Goal: Task Accomplishment & Management: Use online tool/utility

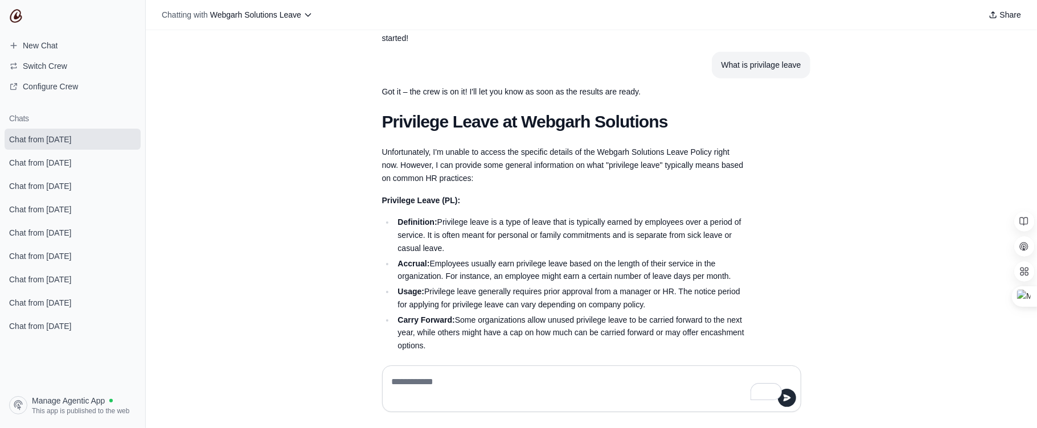
scroll to position [327, 0]
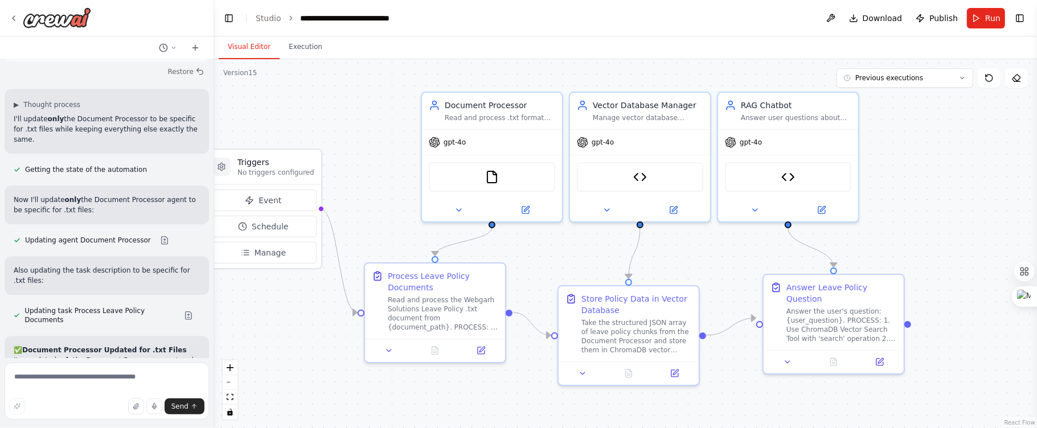
drag, startPoint x: 345, startPoint y: 171, endPoint x: 358, endPoint y: 169, distance: 13.2
click at [358, 169] on div ".deletable-edge-delete-btn { width: 20px; height: 20px; border: 0px solid #ffff…" at bounding box center [625, 243] width 823 height 369
drag, startPoint x: 296, startPoint y: 163, endPoint x: 318, endPoint y: 133, distance: 37.6
click at [318, 133] on div "Triggers No triggers configured" at bounding box center [298, 132] width 77 height 21
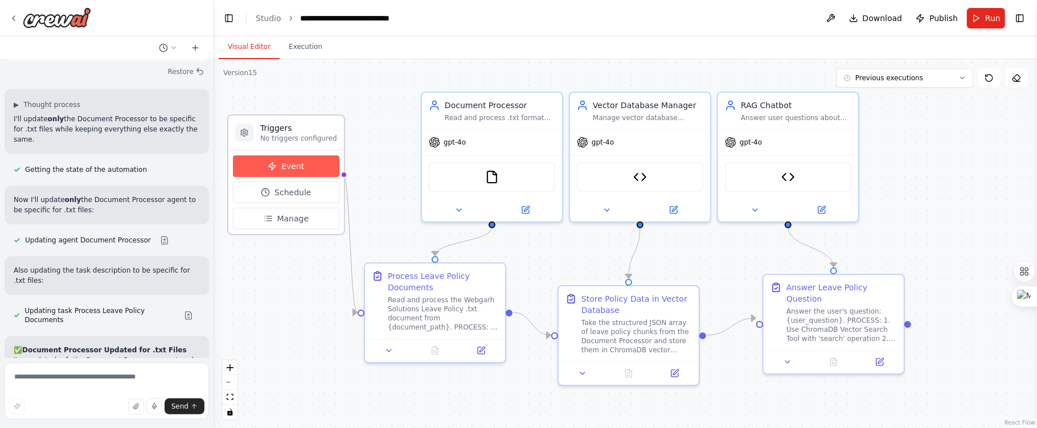
click at [300, 169] on span "Event" at bounding box center [292, 166] width 23 height 11
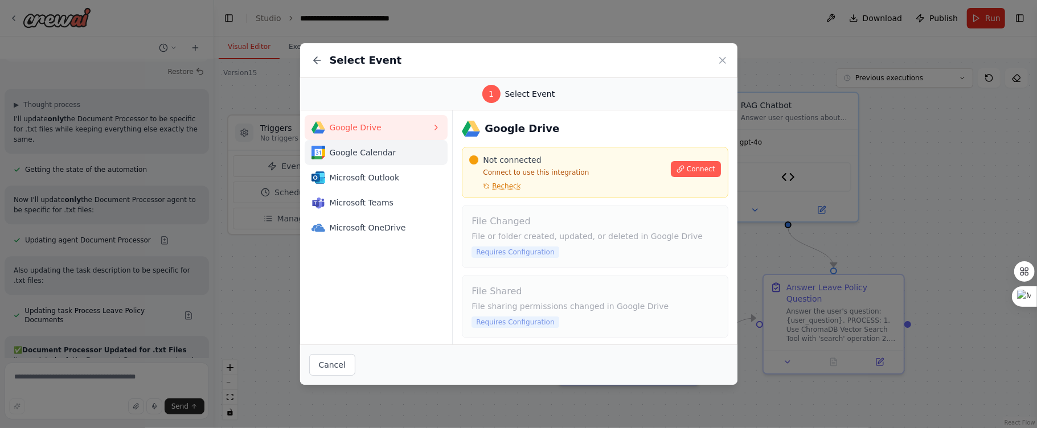
click at [335, 154] on span "Google Calendar" at bounding box center [381, 152] width 103 height 11
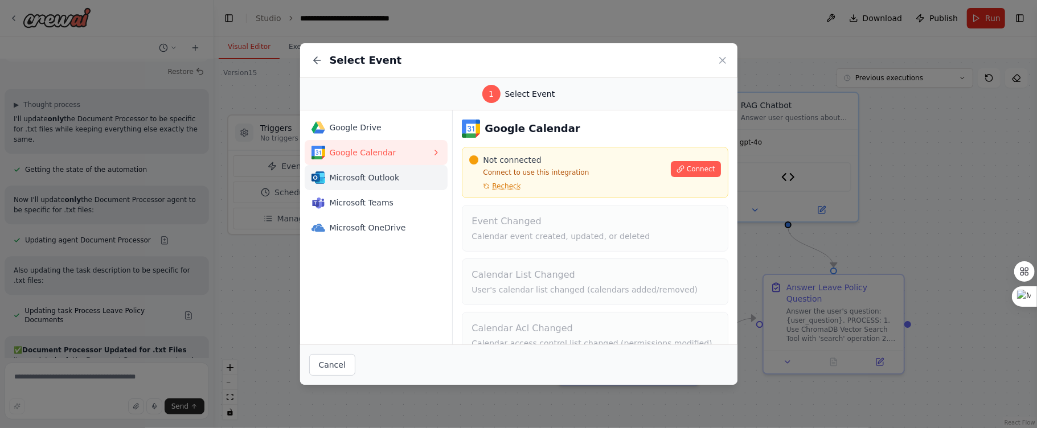
click at [368, 186] on button "Microsoft Outlook" at bounding box center [377, 177] width 144 height 25
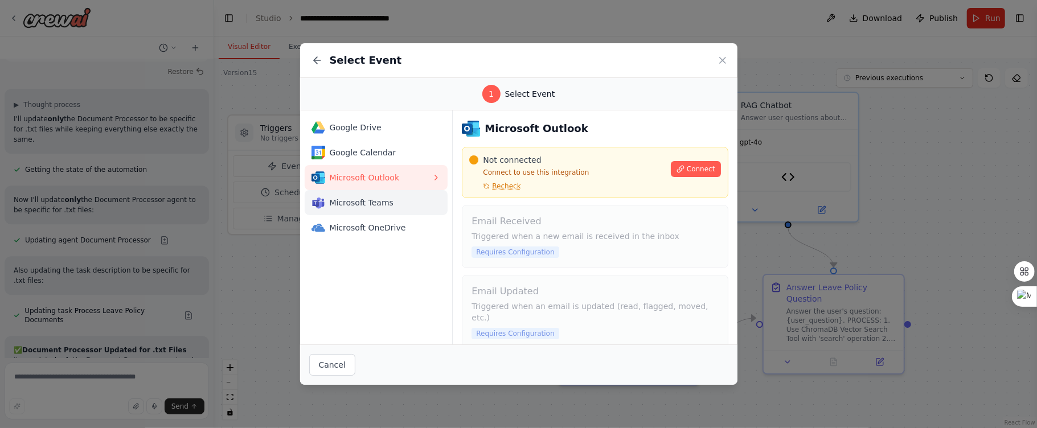
click at [376, 209] on div "Microsoft Teams" at bounding box center [372, 203] width 121 height 14
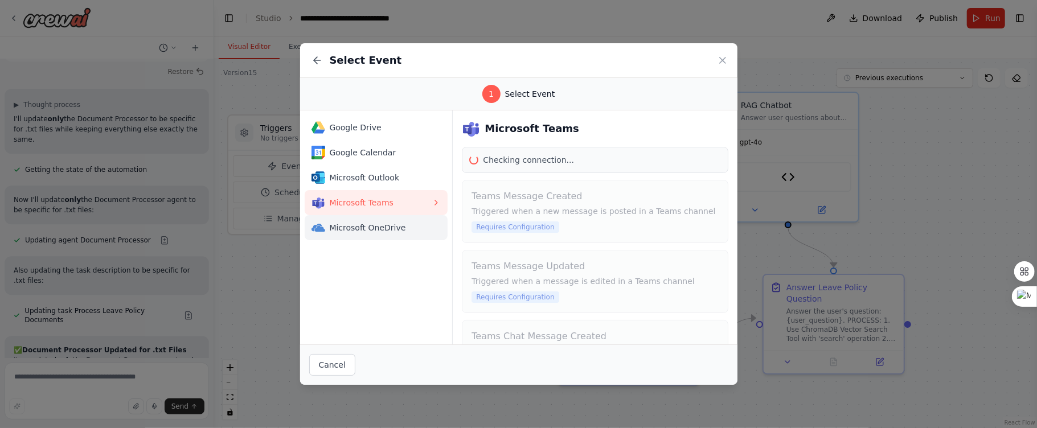
click at [364, 235] on button "Microsoft OneDrive" at bounding box center [377, 227] width 144 height 25
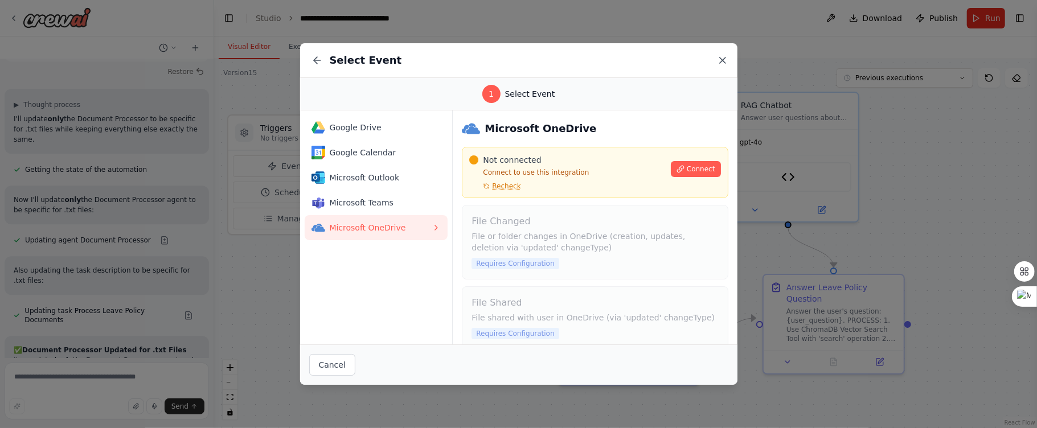
click at [724, 59] on icon at bounding box center [722, 60] width 11 height 11
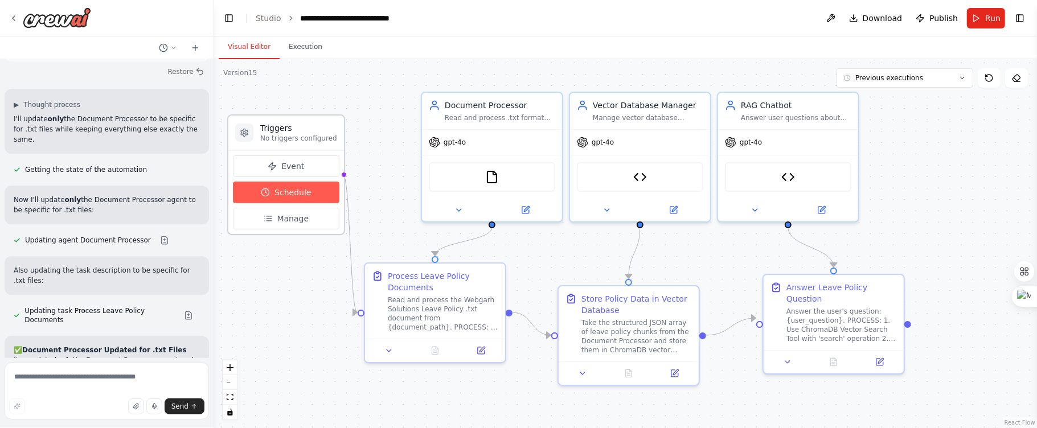
click at [276, 193] on span "Schedule" at bounding box center [293, 192] width 36 height 11
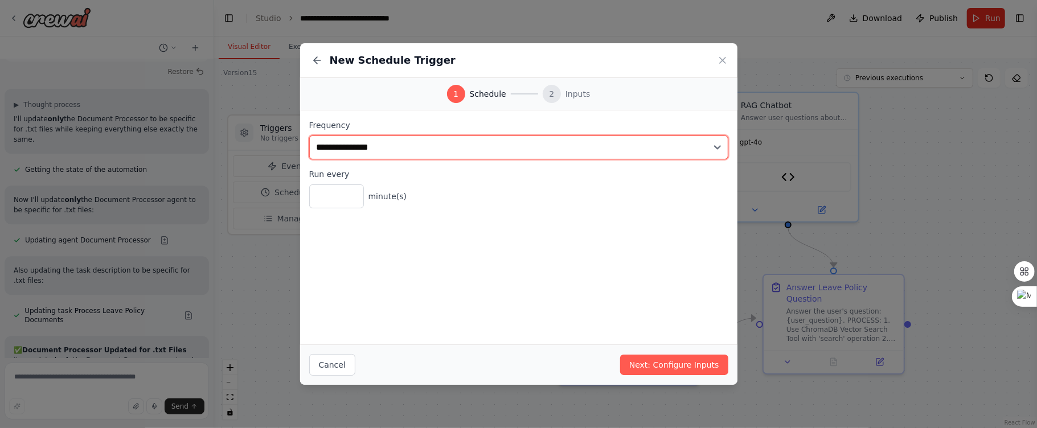
click at [685, 151] on select "**********" at bounding box center [518, 148] width 419 height 24
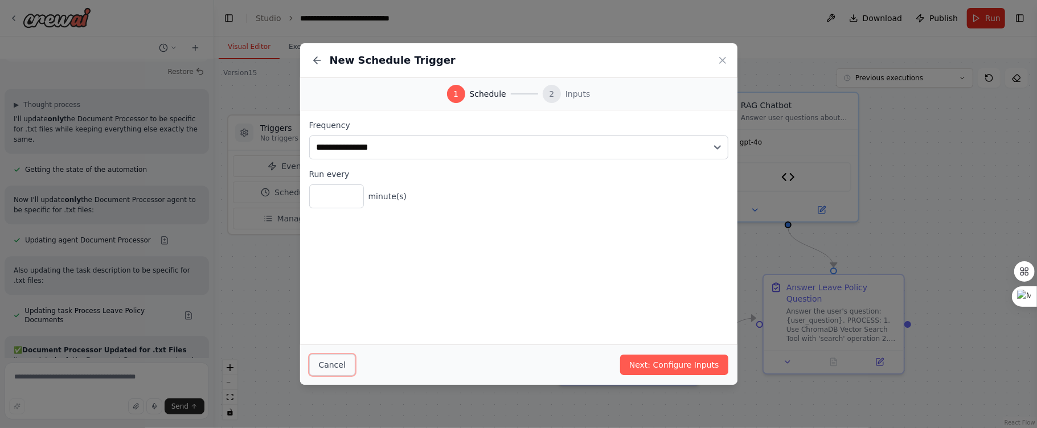
click at [313, 355] on button "Cancel" at bounding box center [332, 365] width 46 height 22
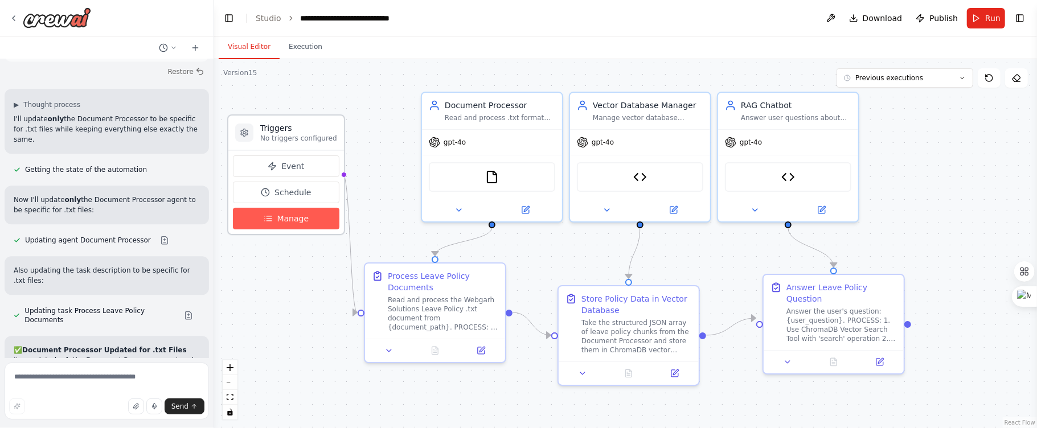
click at [284, 226] on button "Manage" at bounding box center [286, 219] width 107 height 22
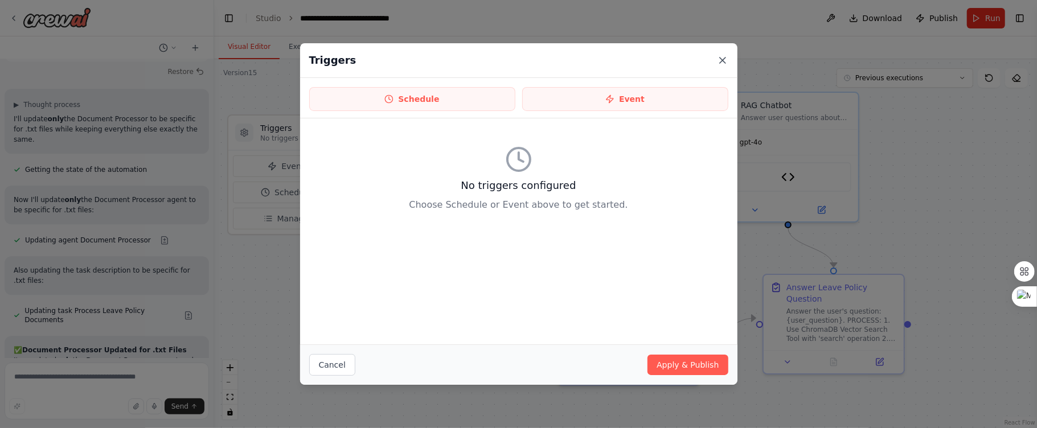
click at [721, 59] on icon at bounding box center [722, 60] width 11 height 11
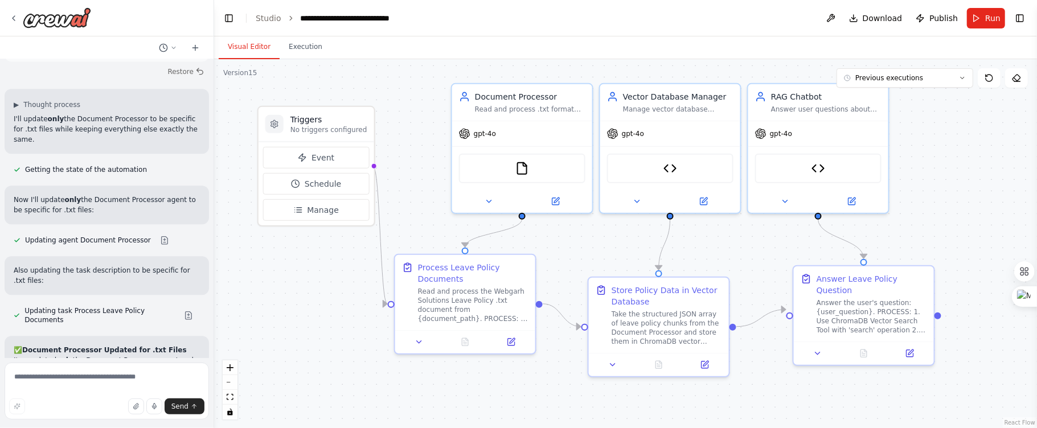
drag, startPoint x: 294, startPoint y: 309, endPoint x: 324, endPoint y: 298, distance: 31.9
click at [324, 298] on div ".deletable-edge-delete-btn { width: 20px; height: 20px; border: 0px solid #ffff…" at bounding box center [625, 243] width 823 height 369
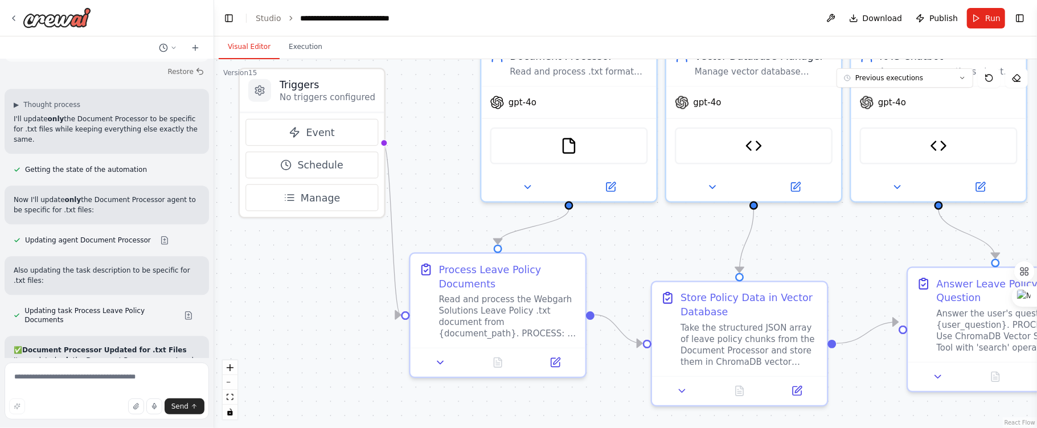
drag, startPoint x: 324, startPoint y: 298, endPoint x: 322, endPoint y: 309, distance: 10.5
click at [322, 309] on div ".deletable-edge-delete-btn { width: 20px; height: 20px; border: 0px solid #ffff…" at bounding box center [625, 243] width 823 height 369
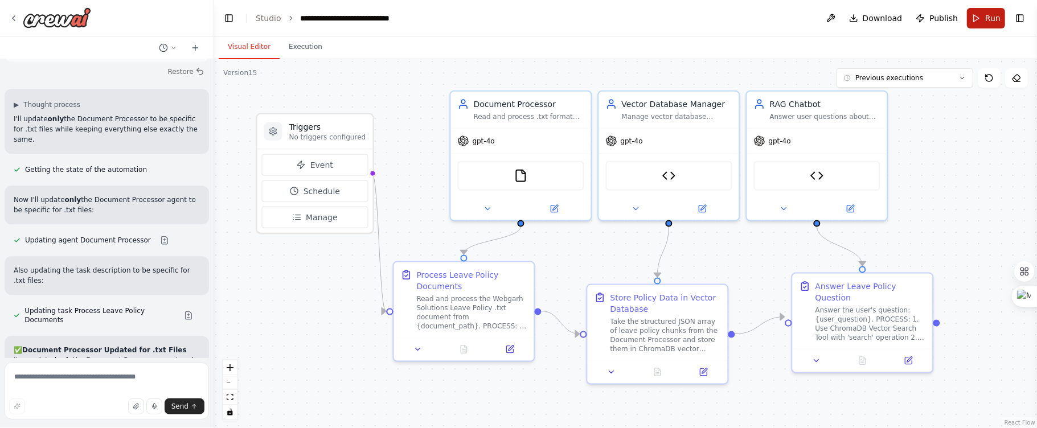
click at [984, 22] on button "Run" at bounding box center [986, 18] width 38 height 21
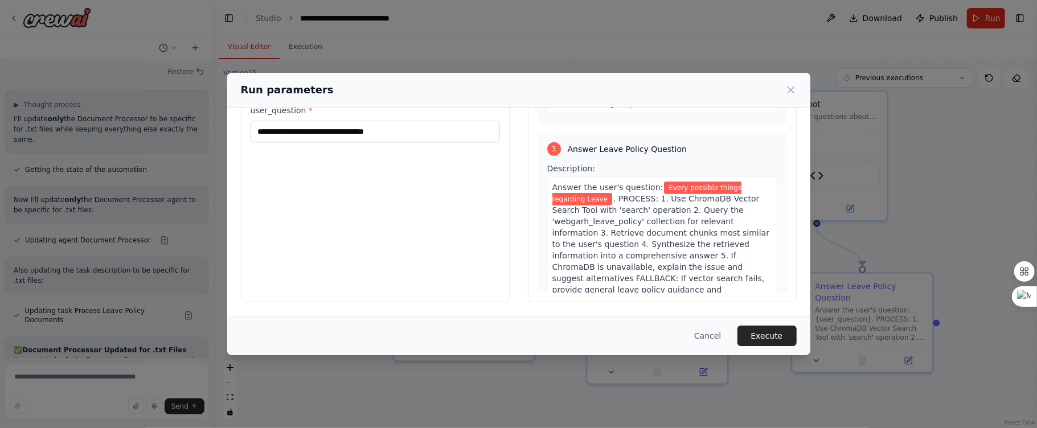
scroll to position [702, 0]
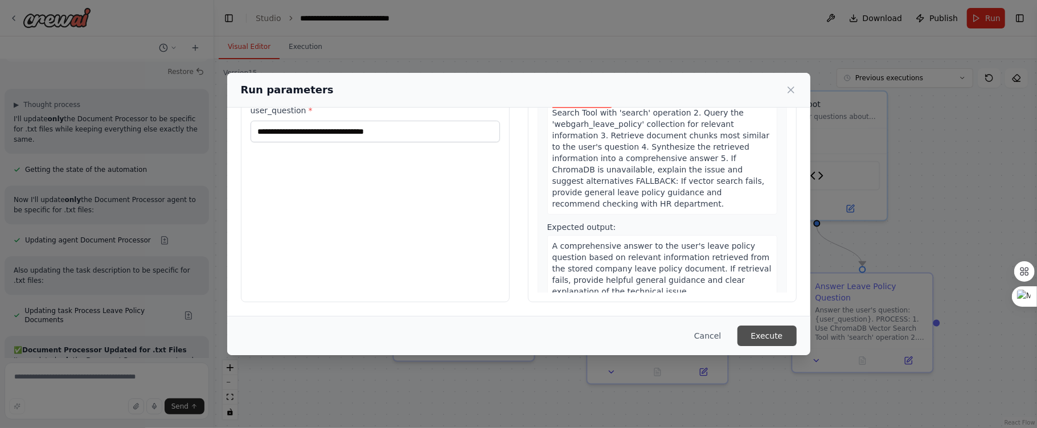
click at [769, 337] on button "Execute" at bounding box center [767, 336] width 59 height 21
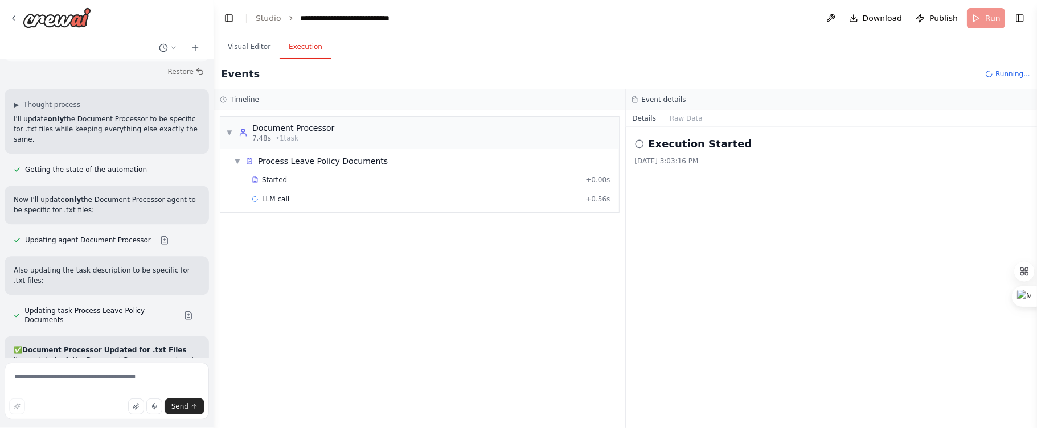
scroll to position [45667, 0]
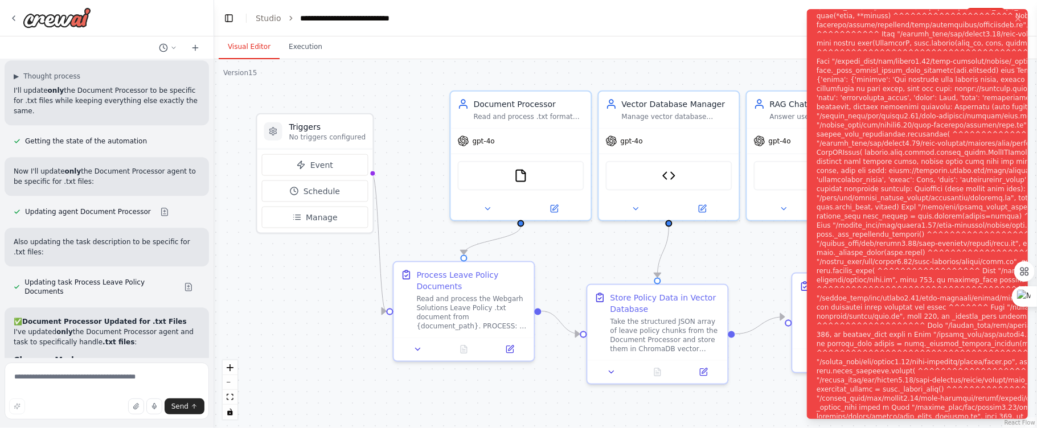
click at [244, 44] on button "Visual Editor" at bounding box center [249, 47] width 61 height 24
click at [1019, 18] on icon "Notifications (F8)" at bounding box center [1018, 19] width 5 height 5
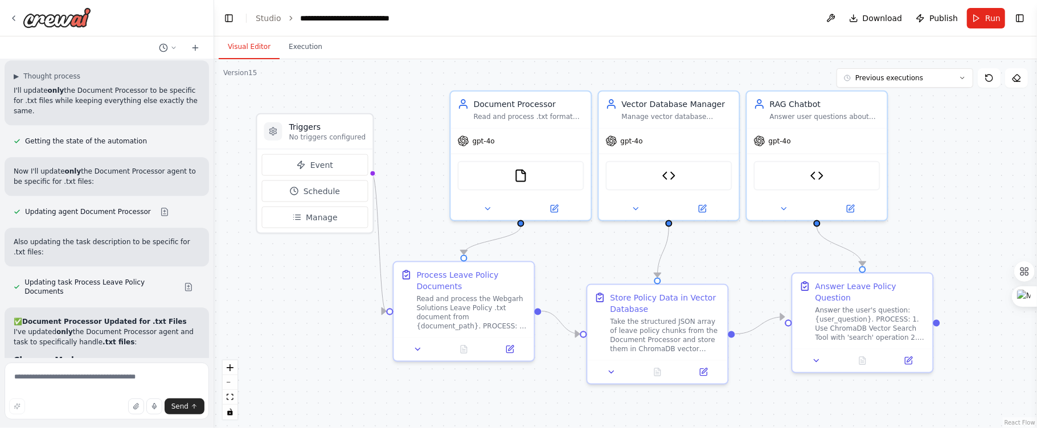
scroll to position [45731, 0]
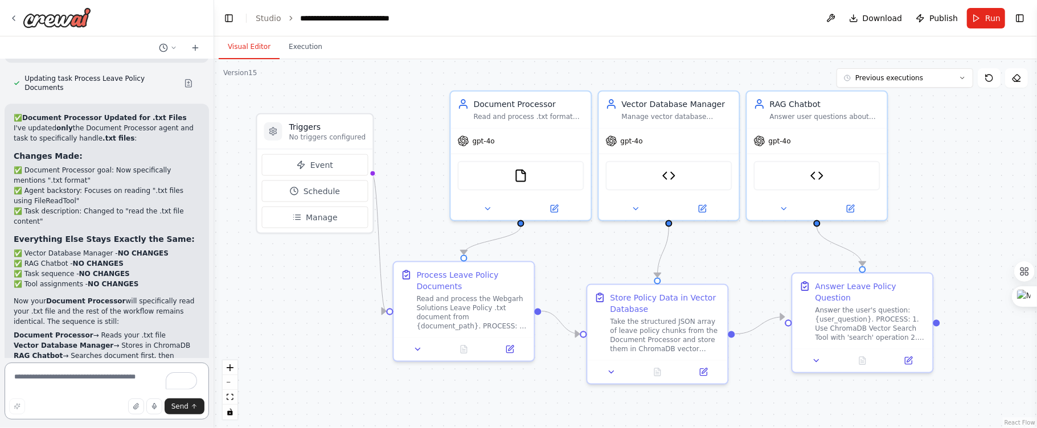
scroll to position [45986, 0]
